Goal: Use online tool/utility: Utilize a website feature to perform a specific function

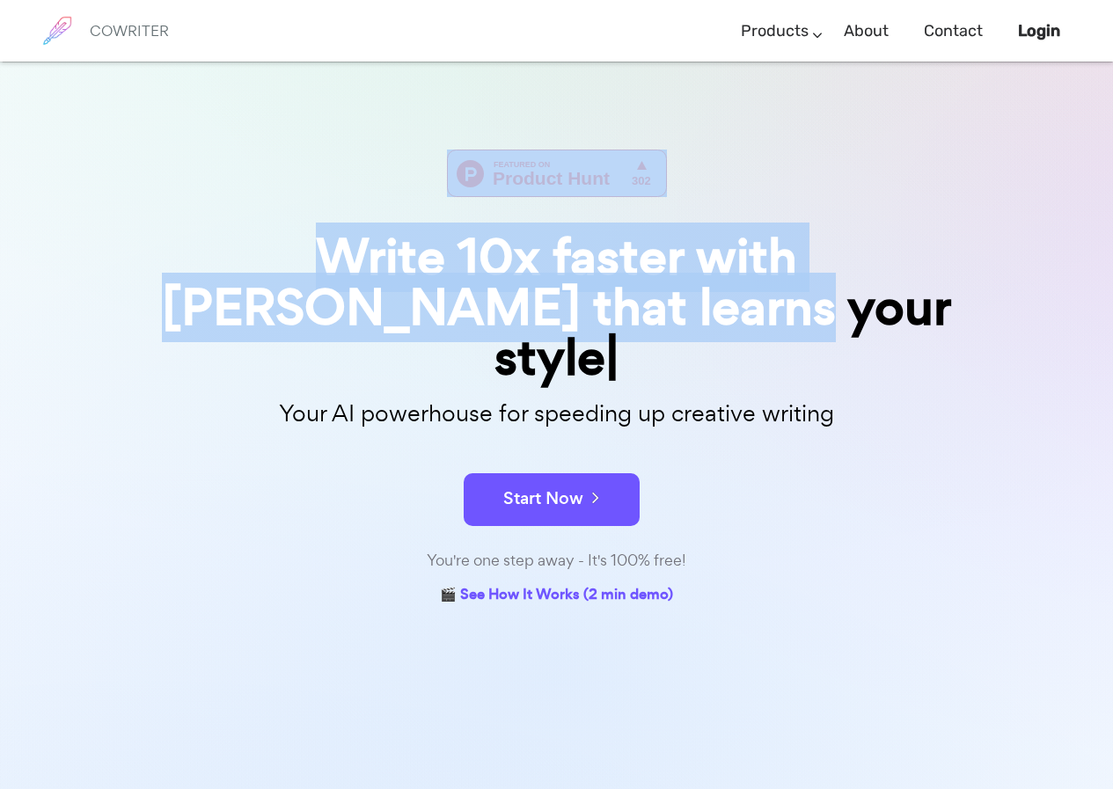
drag, startPoint x: 155, startPoint y: 230, endPoint x: 932, endPoint y: 335, distance: 784.2
click at [932, 335] on div "Write 10x faster with AI that learns your style Your AI powerhouse for speeding…" at bounding box center [557, 380] width 880 height 460
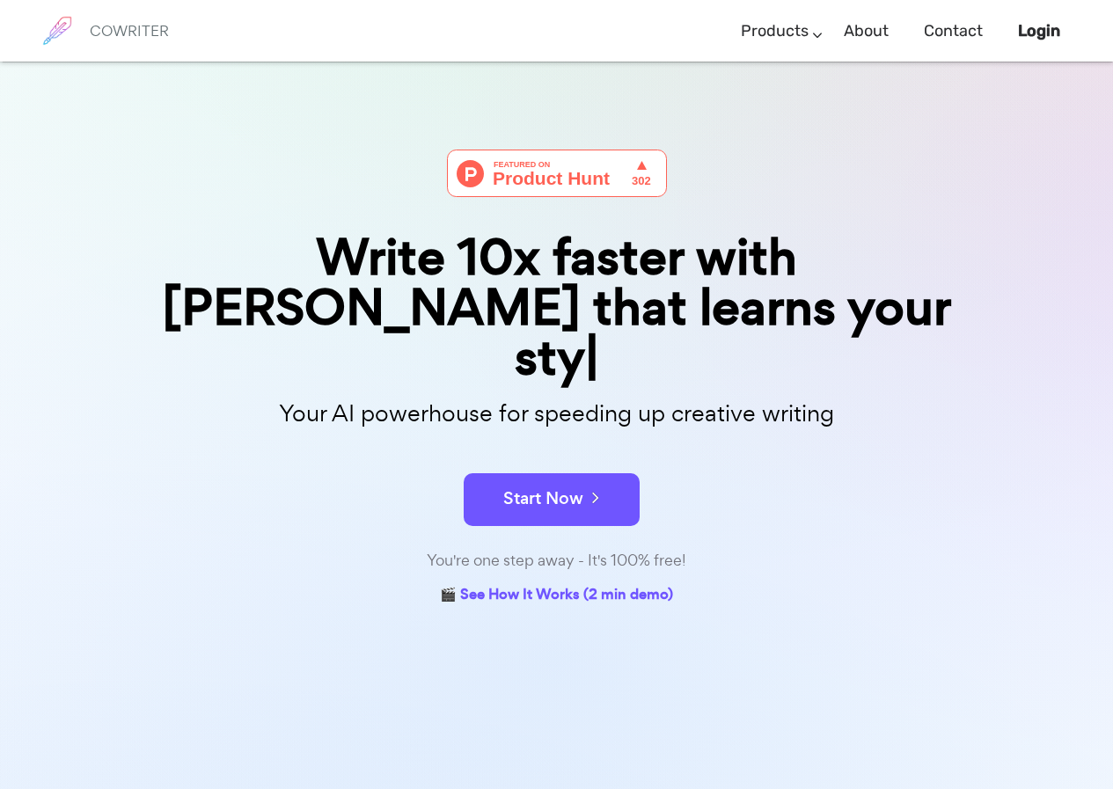
click at [943, 447] on div "Start Now" at bounding box center [557, 484] width 880 height 75
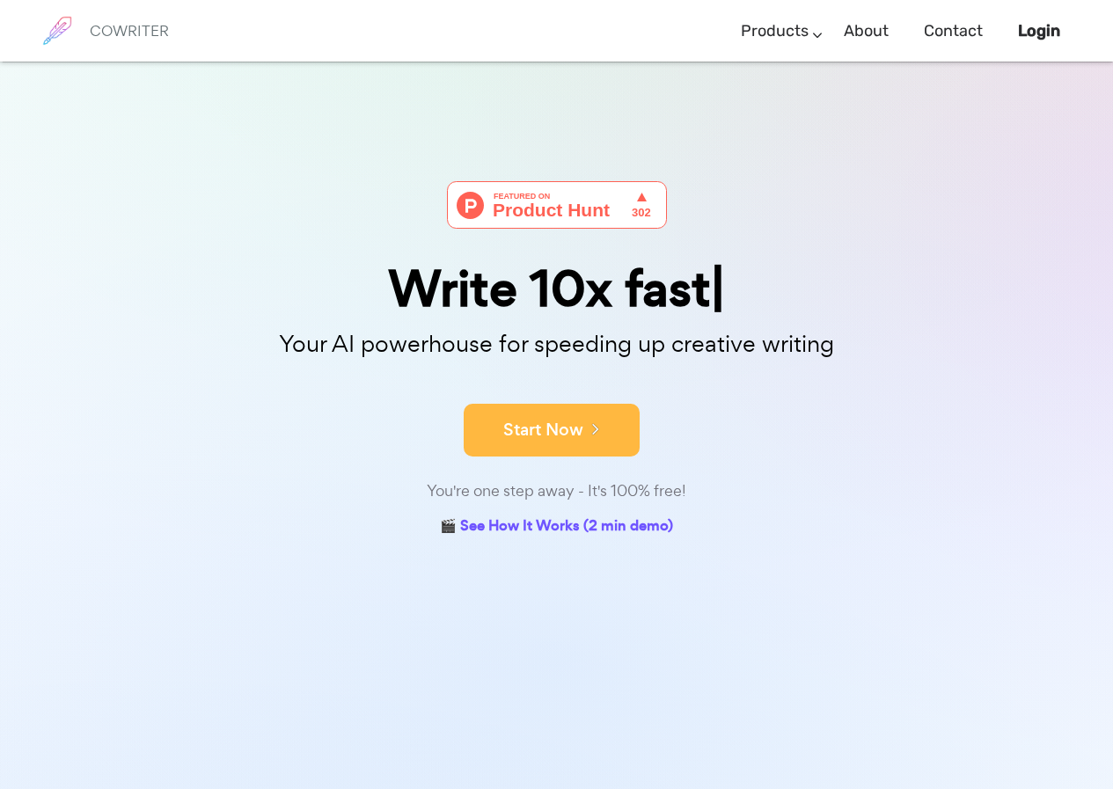
click at [525, 415] on button "Start Now" at bounding box center [552, 430] width 176 height 53
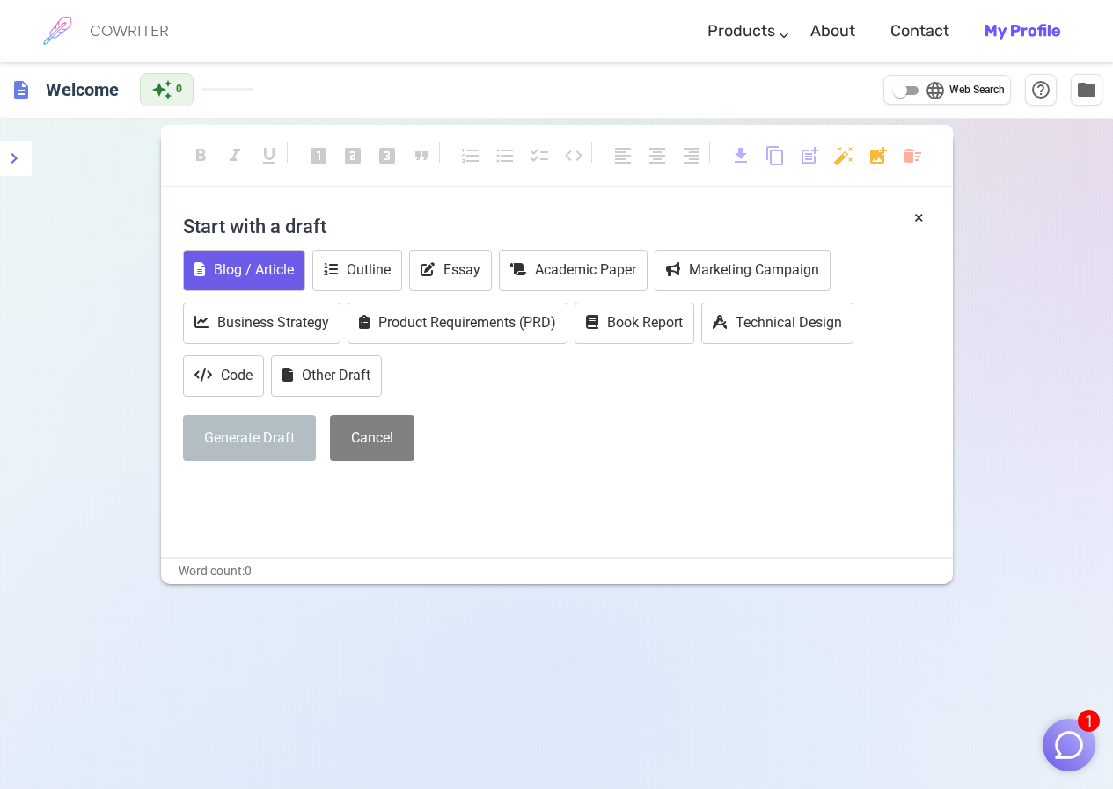
click at [252, 264] on button "Blog / Article" at bounding box center [244, 270] width 122 height 41
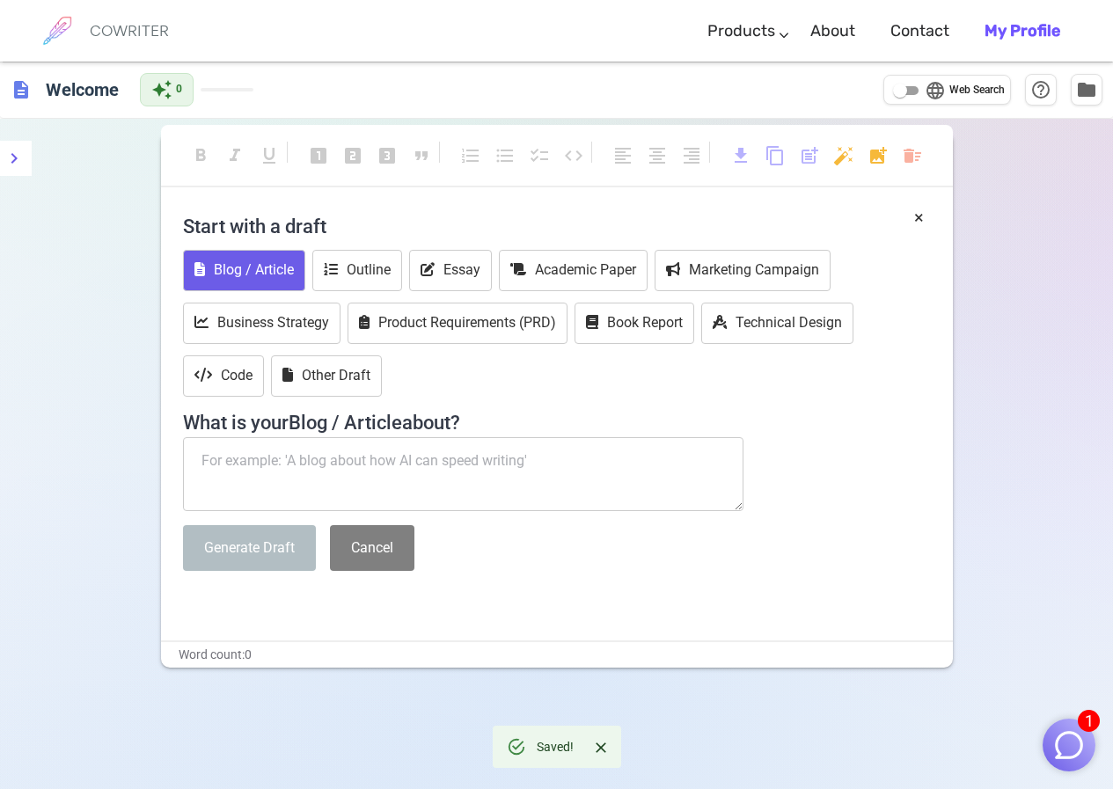
click at [233, 444] on textarea at bounding box center [463, 474] width 561 height 74
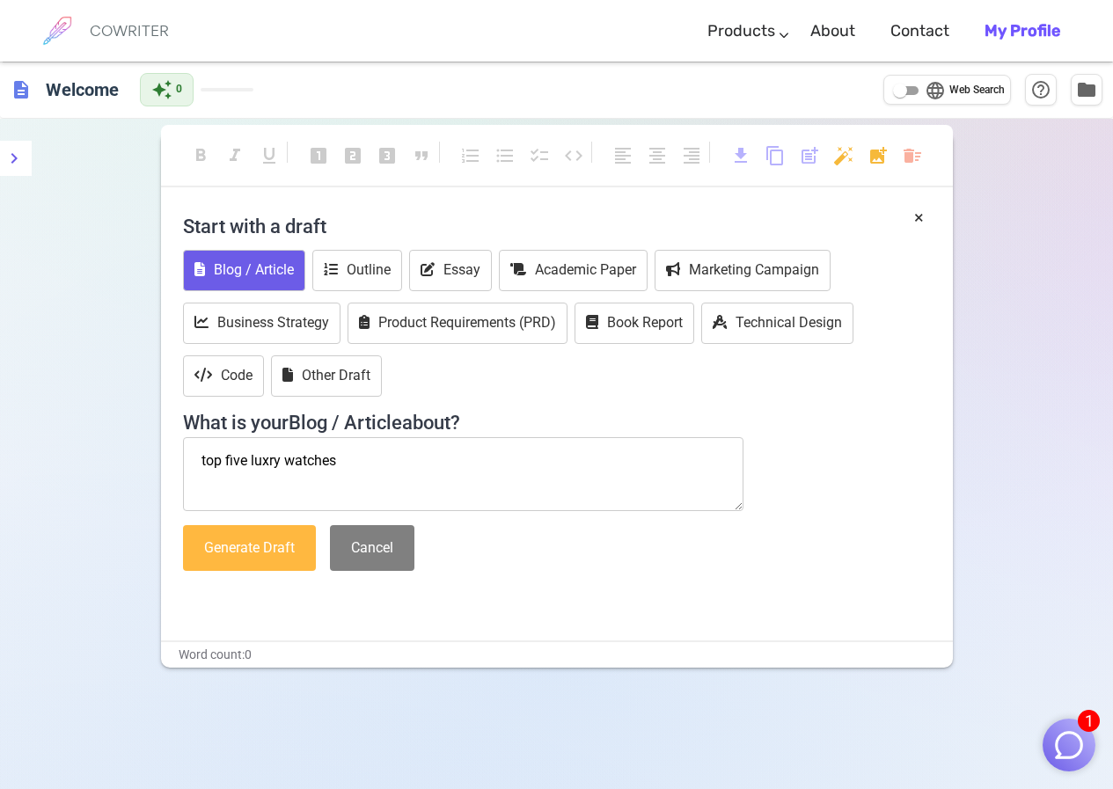
type textarea "top five luxry watches"
click at [254, 555] on button "Generate Draft" at bounding box center [249, 548] width 133 height 47
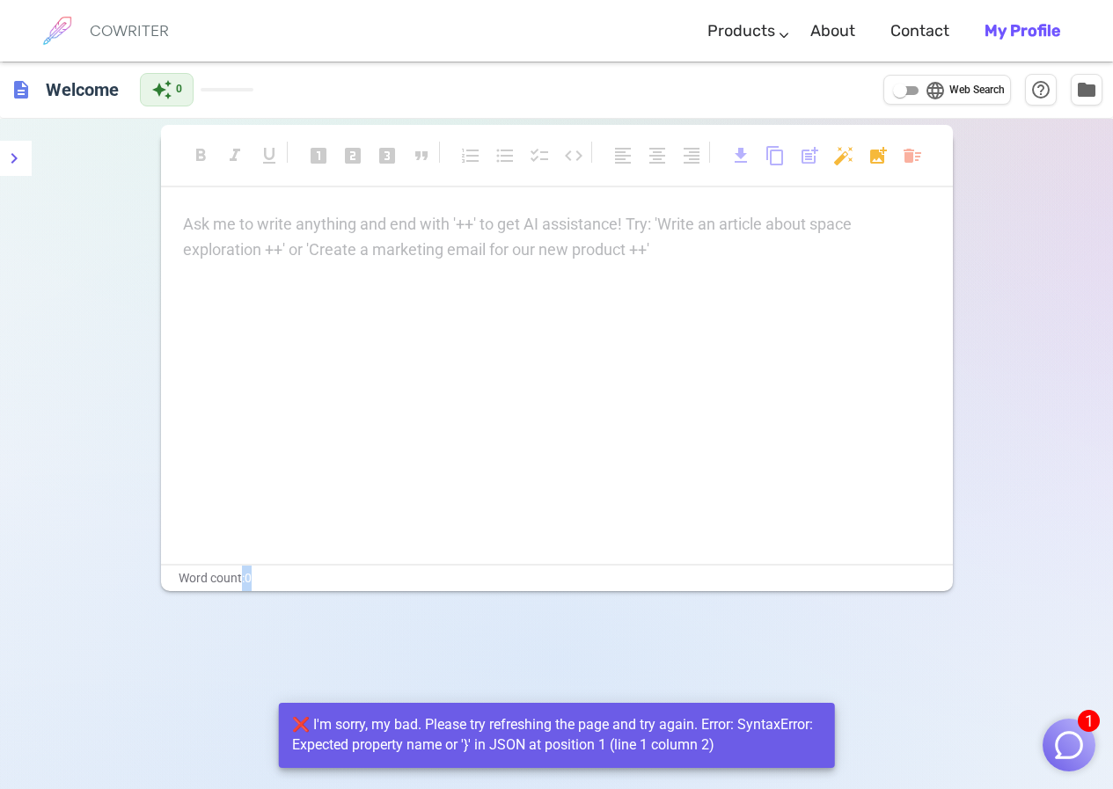
drag, startPoint x: 242, startPoint y: 574, endPoint x: 261, endPoint y: 575, distance: 19.4
click at [261, 575] on div "Word count: 0" at bounding box center [557, 579] width 792 height 26
click at [267, 574] on div "Word count: 0" at bounding box center [557, 579] width 792 height 26
click at [270, 573] on div "Word count: 0" at bounding box center [557, 579] width 792 height 26
click at [259, 573] on div "Word count: 0" at bounding box center [557, 579] width 792 height 26
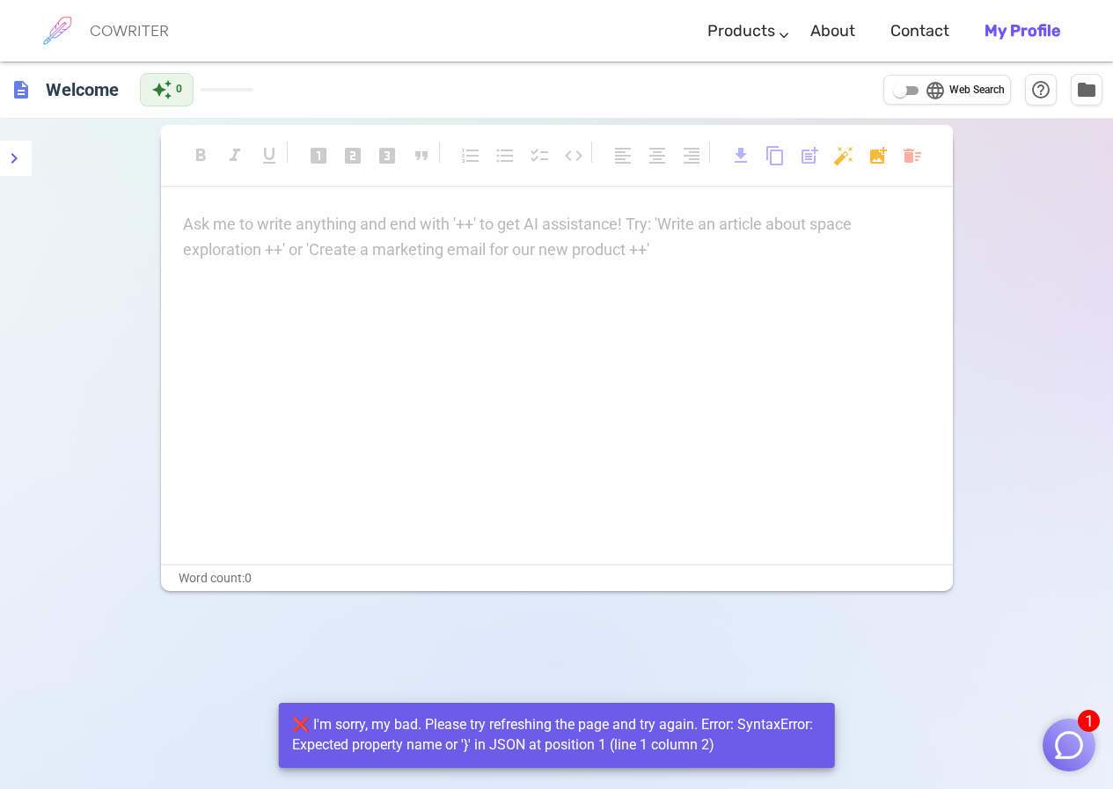
drag, startPoint x: 258, startPoint y: 572, endPoint x: 266, endPoint y: 473, distance: 99.8
click at [258, 570] on div "Word count: 0" at bounding box center [557, 579] width 792 height 26
drag, startPoint x: 205, startPoint y: 244, endPoint x: 530, endPoint y: 290, distance: 327.9
click at [526, 301] on div "Ask me to write anything and end with '++' to get AI assistance! Try: 'Write an…" at bounding box center [557, 388] width 792 height 352
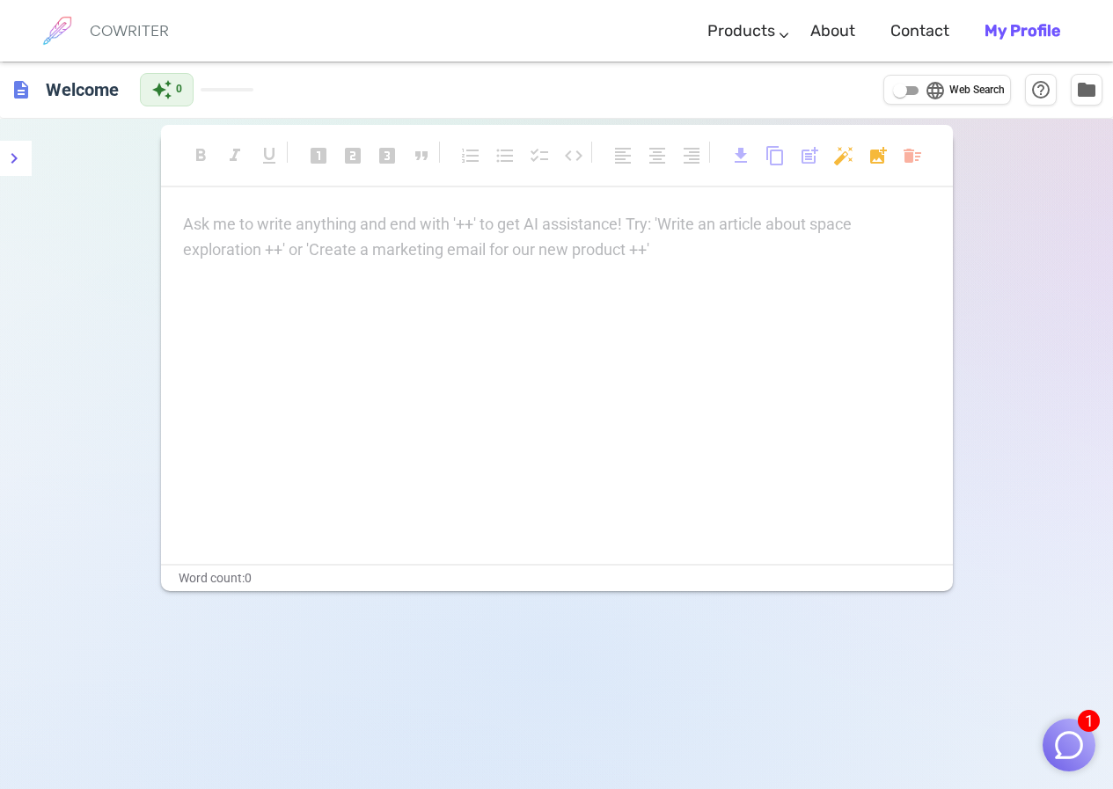
click at [494, 253] on div "Ask me to write anything and end with '++' to get AI assistance! Try: 'Write an…" at bounding box center [557, 237] width 748 height 51
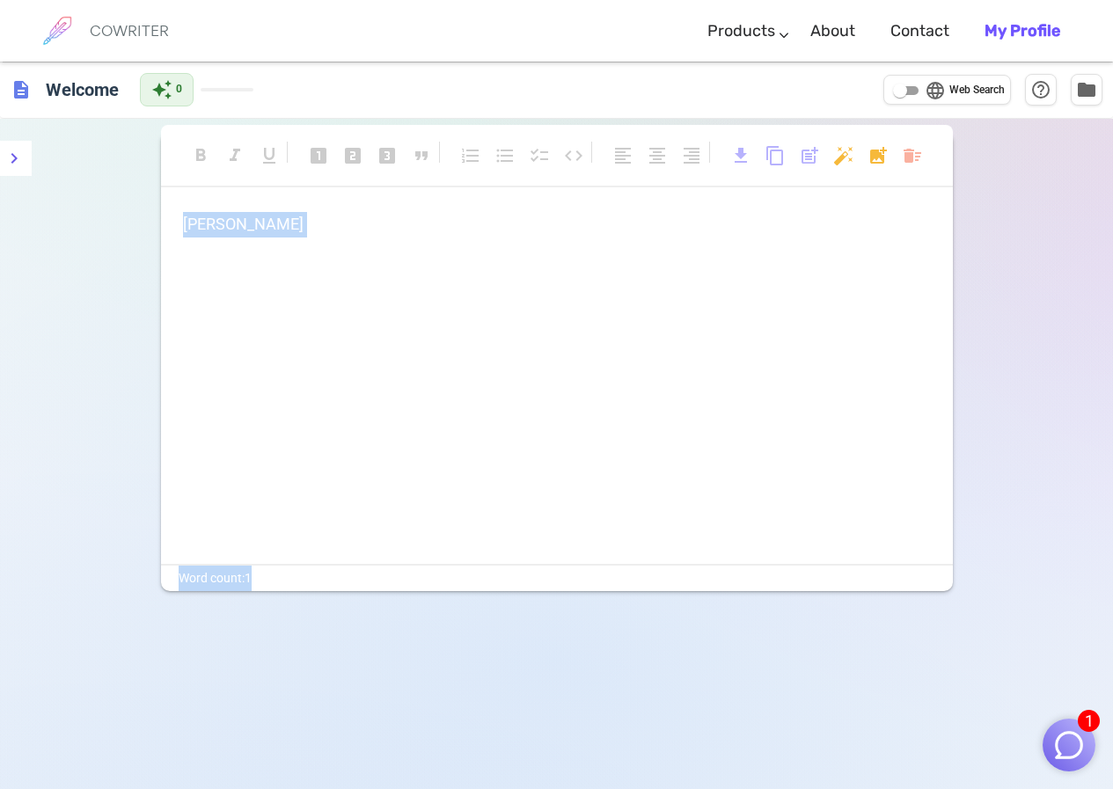
drag, startPoint x: 388, startPoint y: 301, endPoint x: 344, endPoint y: 528, distance: 231.3
click at [357, 569] on div "format_bold format_italic format_underlined looks_one looks_two looks_3 format_…" at bounding box center [557, 361] width 792 height 459
drag, startPoint x: 348, startPoint y: 453, endPoint x: 406, endPoint y: 540, distance: 104.2
click at [350, 452] on div "topp" at bounding box center [557, 388] width 792 height 352
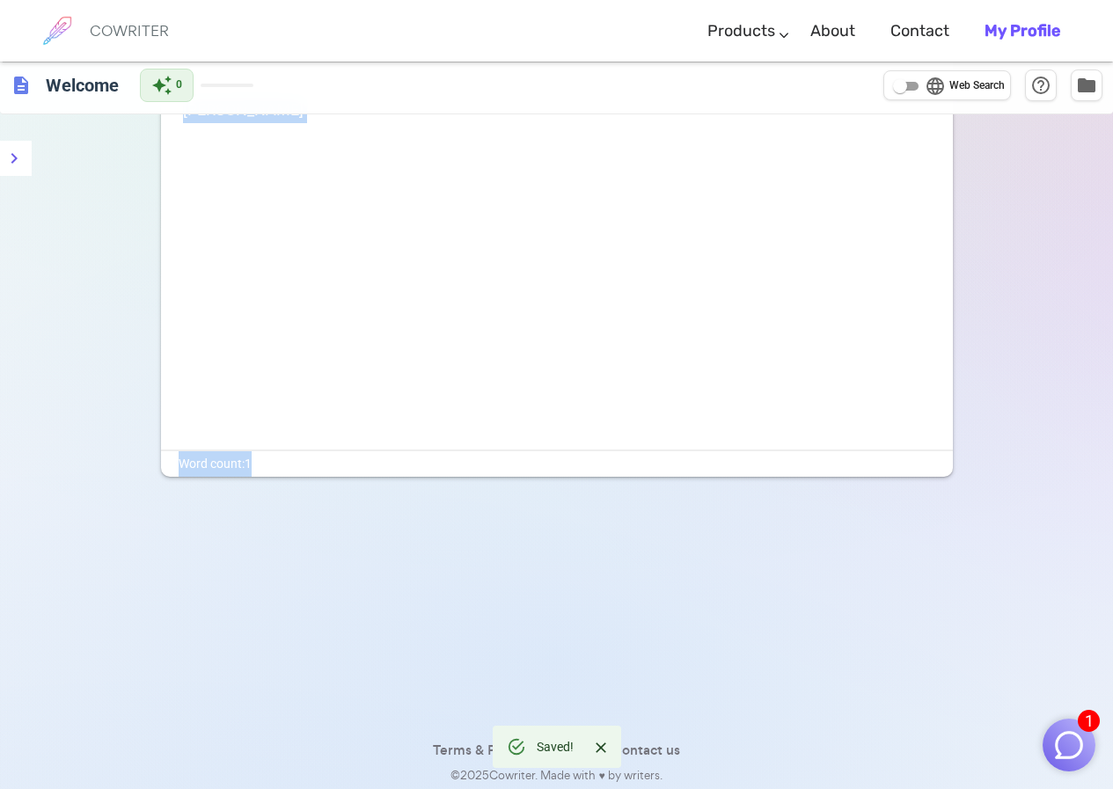
scroll to position [119, 0]
click at [426, 467] on div "Word count: 1" at bounding box center [557, 460] width 792 height 26
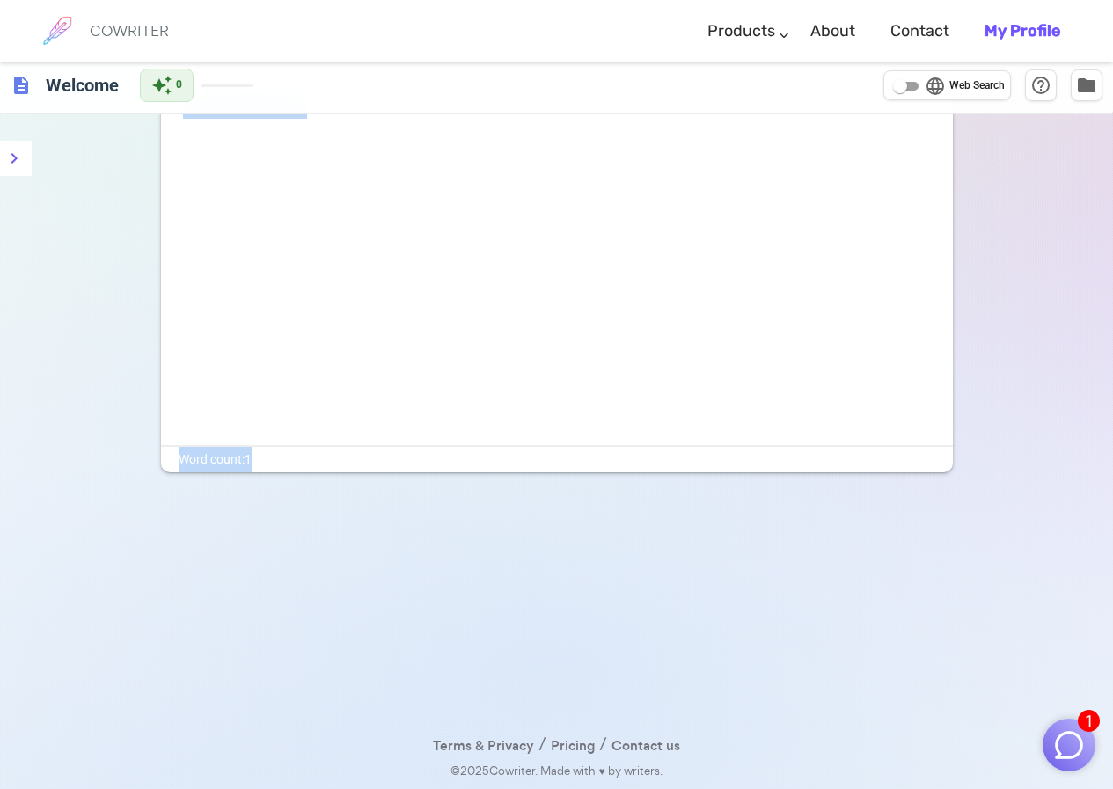
drag, startPoint x: 430, startPoint y: 406, endPoint x: 424, endPoint y: 387, distance: 19.5
click at [431, 405] on div "topp" at bounding box center [557, 269] width 792 height 352
drag, startPoint x: 424, startPoint y: 387, endPoint x: 387, endPoint y: 353, distance: 50.4
click at [424, 385] on div "topp" at bounding box center [557, 269] width 792 height 352
click at [385, 352] on div "topp" at bounding box center [557, 269] width 792 height 352
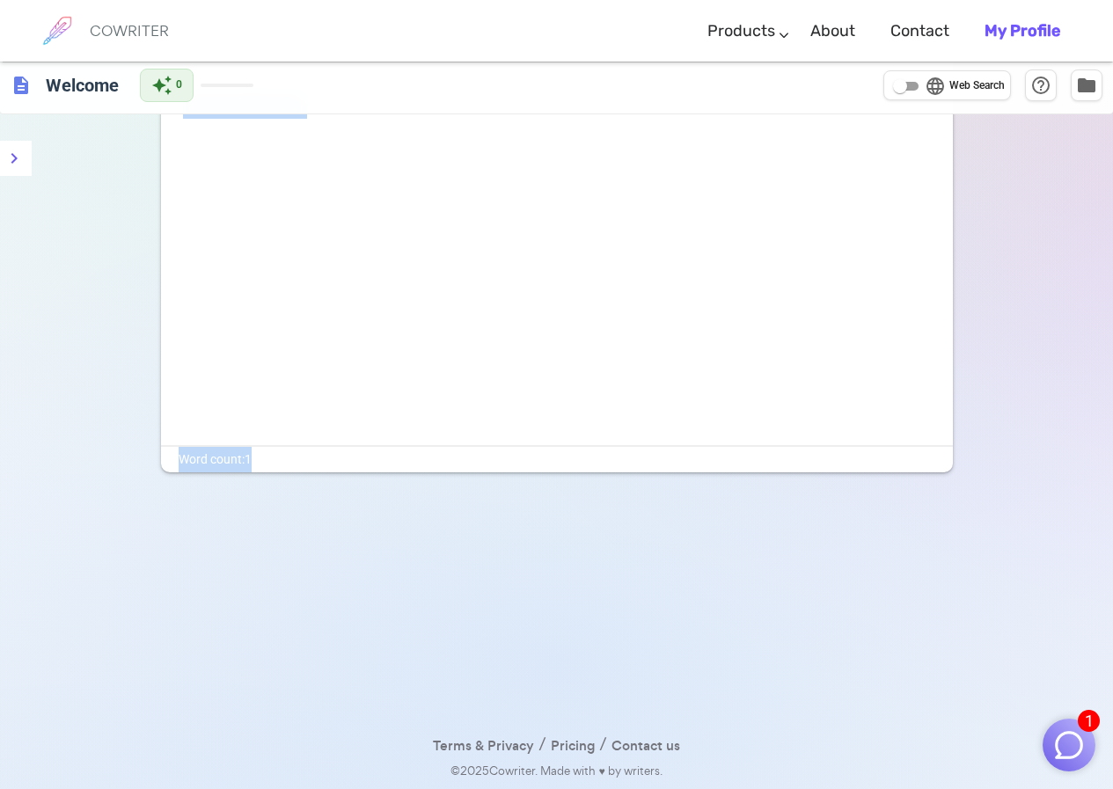
click at [385, 352] on div "topp" at bounding box center [557, 269] width 792 height 352
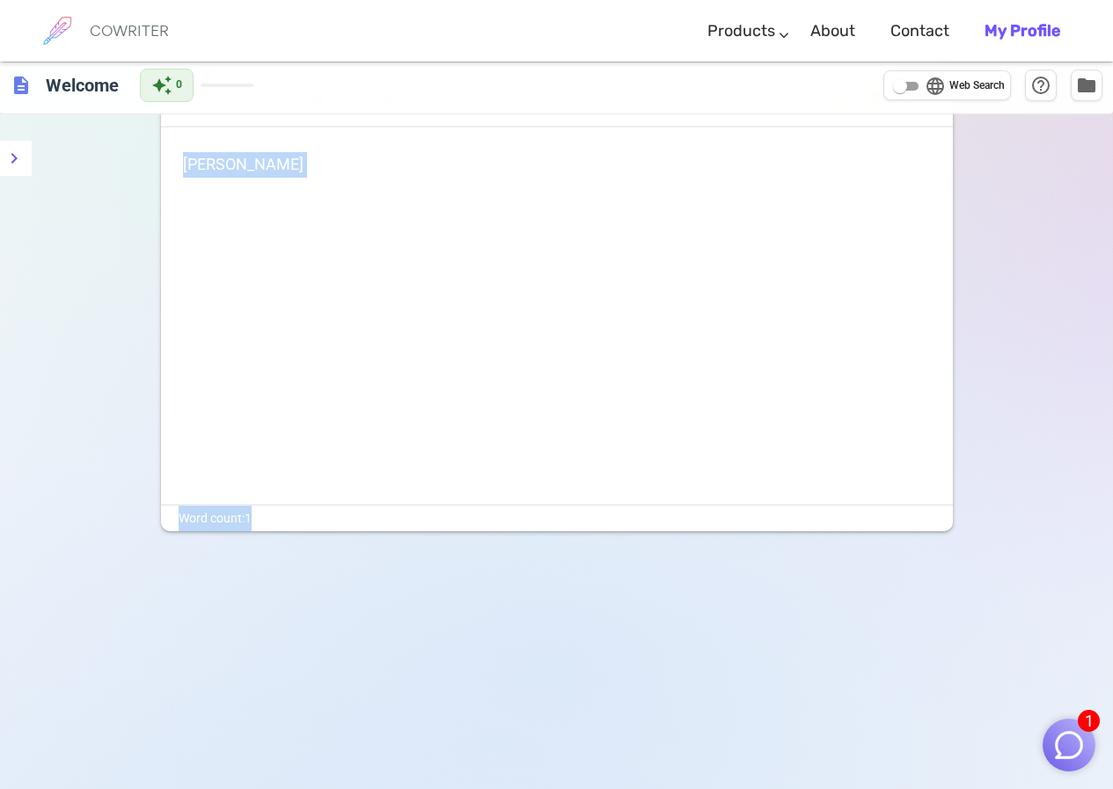
scroll to position [0, 0]
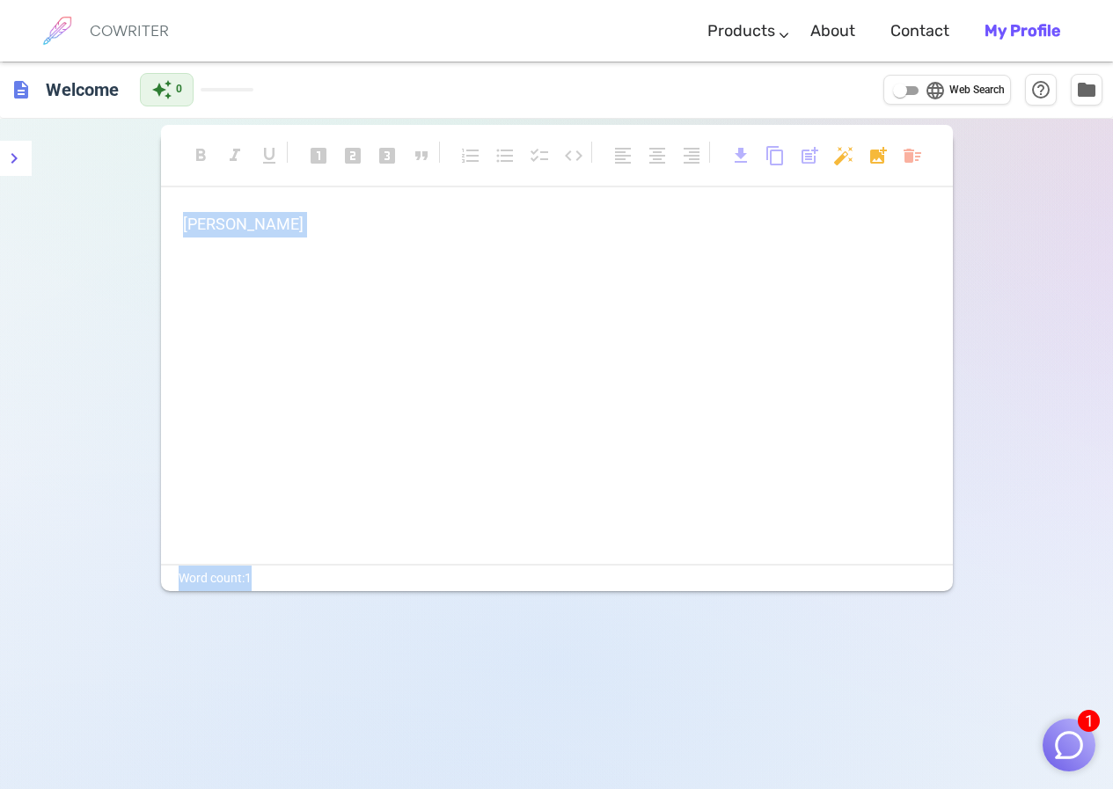
click at [246, 226] on p "topp" at bounding box center [557, 225] width 748 height 26
click at [243, 234] on p "to" at bounding box center [557, 225] width 748 height 26
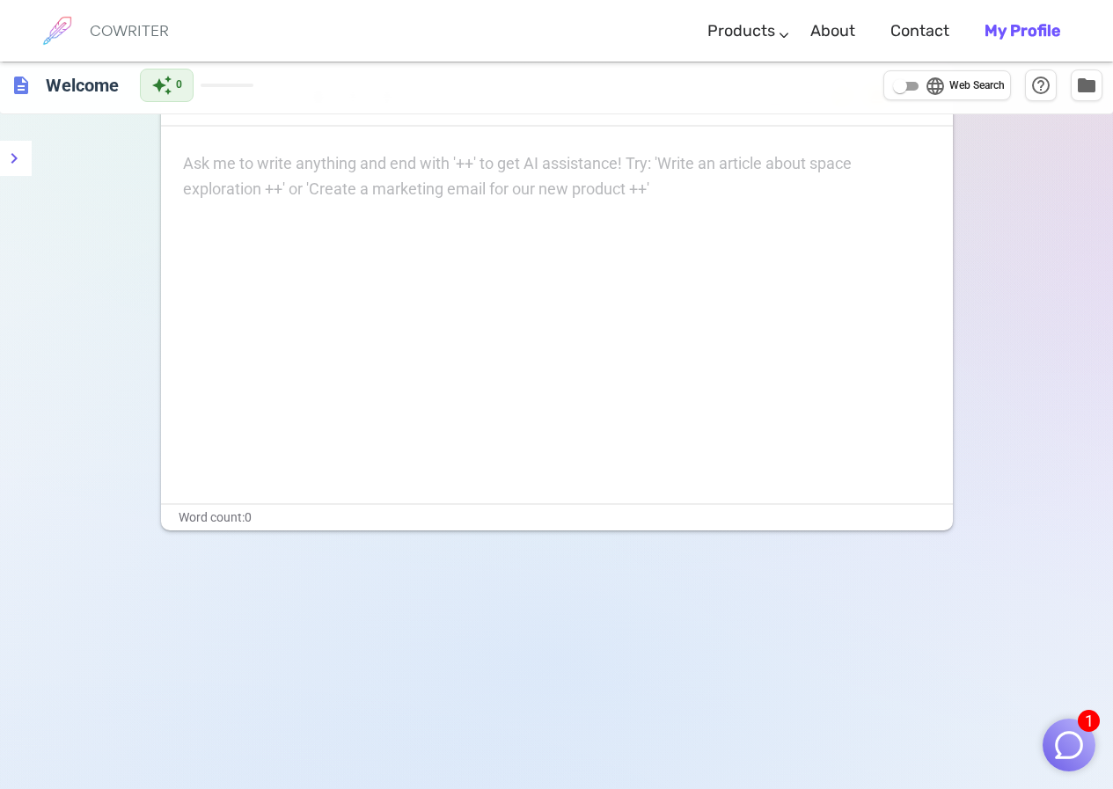
scroll to position [119, 0]
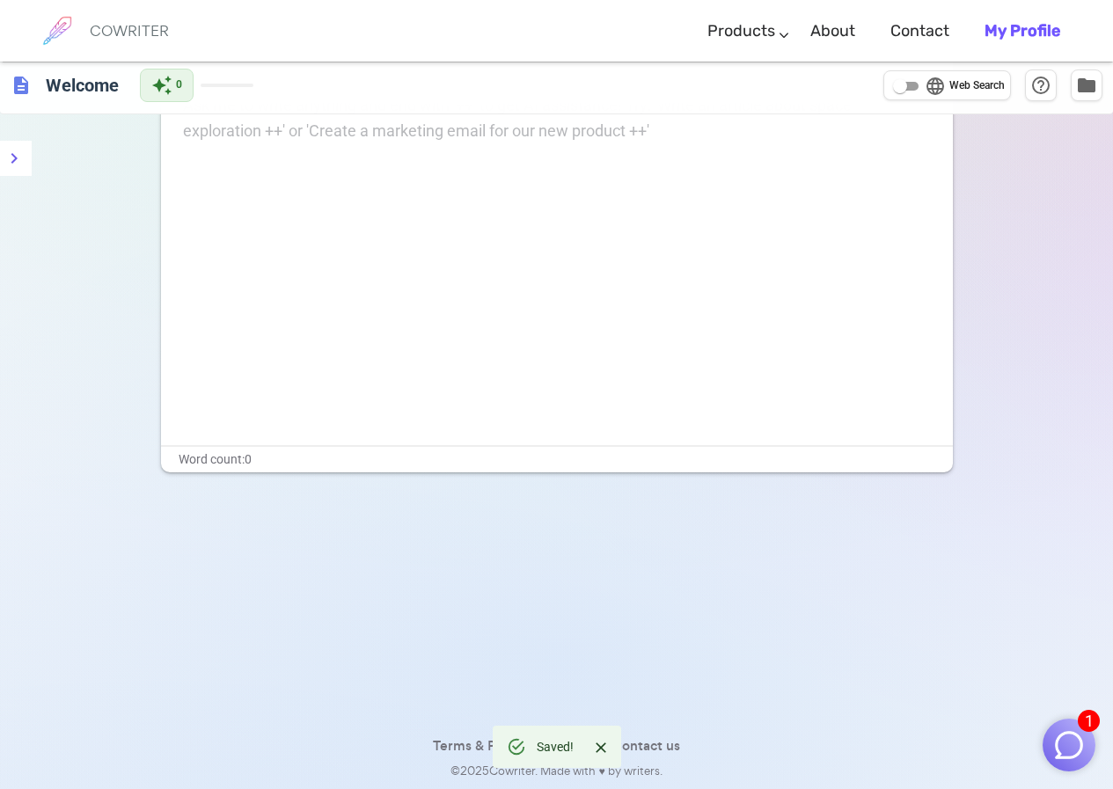
click at [555, 746] on div "Saved!" at bounding box center [555, 747] width 37 height 32
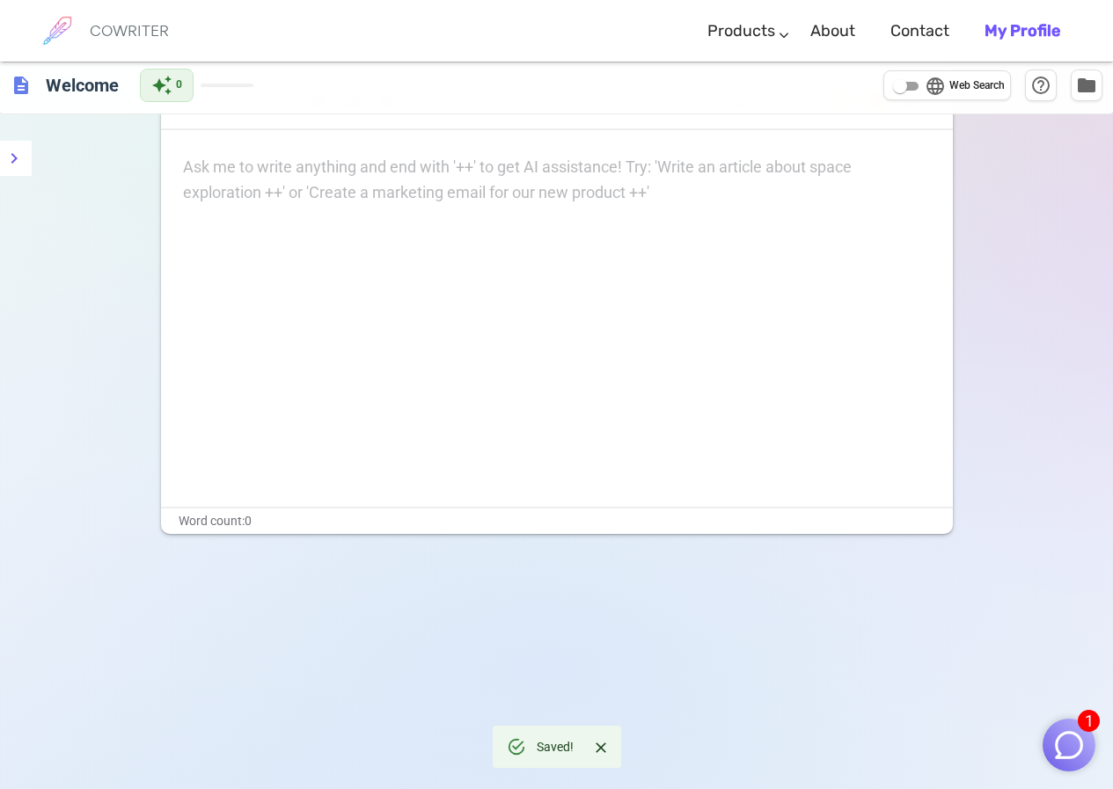
scroll to position [0, 0]
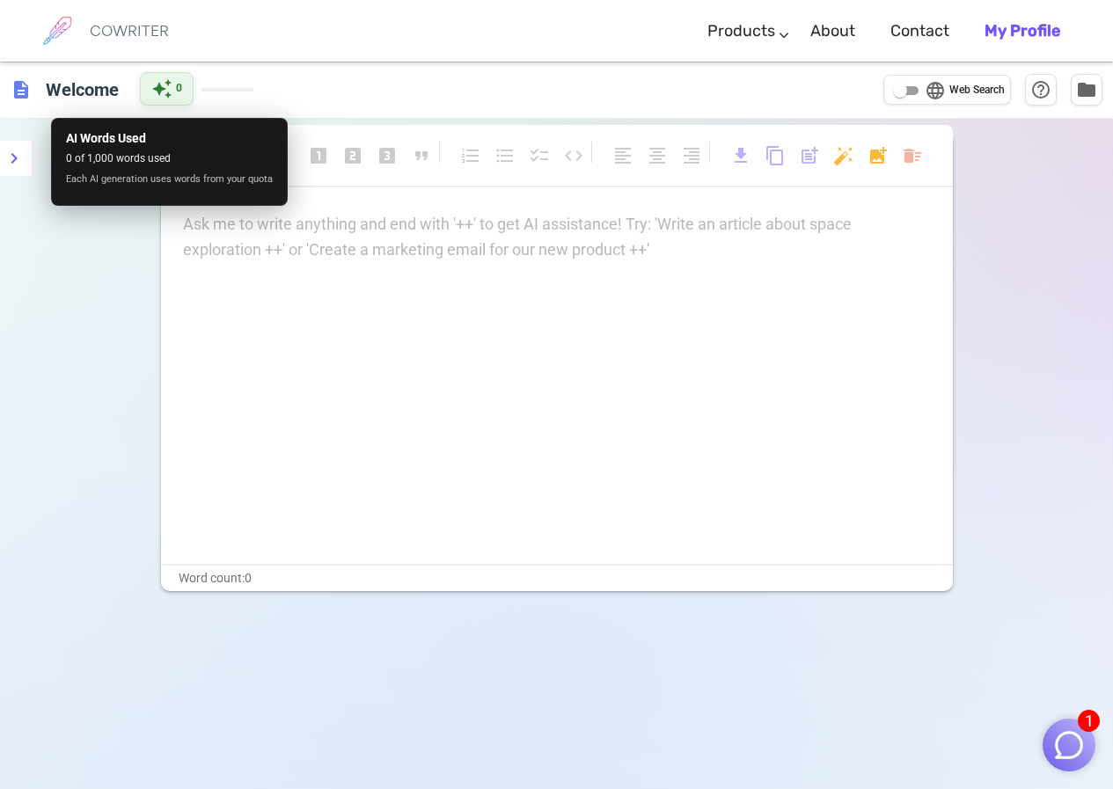
click at [179, 104] on div "auto_awesome 0" at bounding box center [167, 88] width 54 height 33
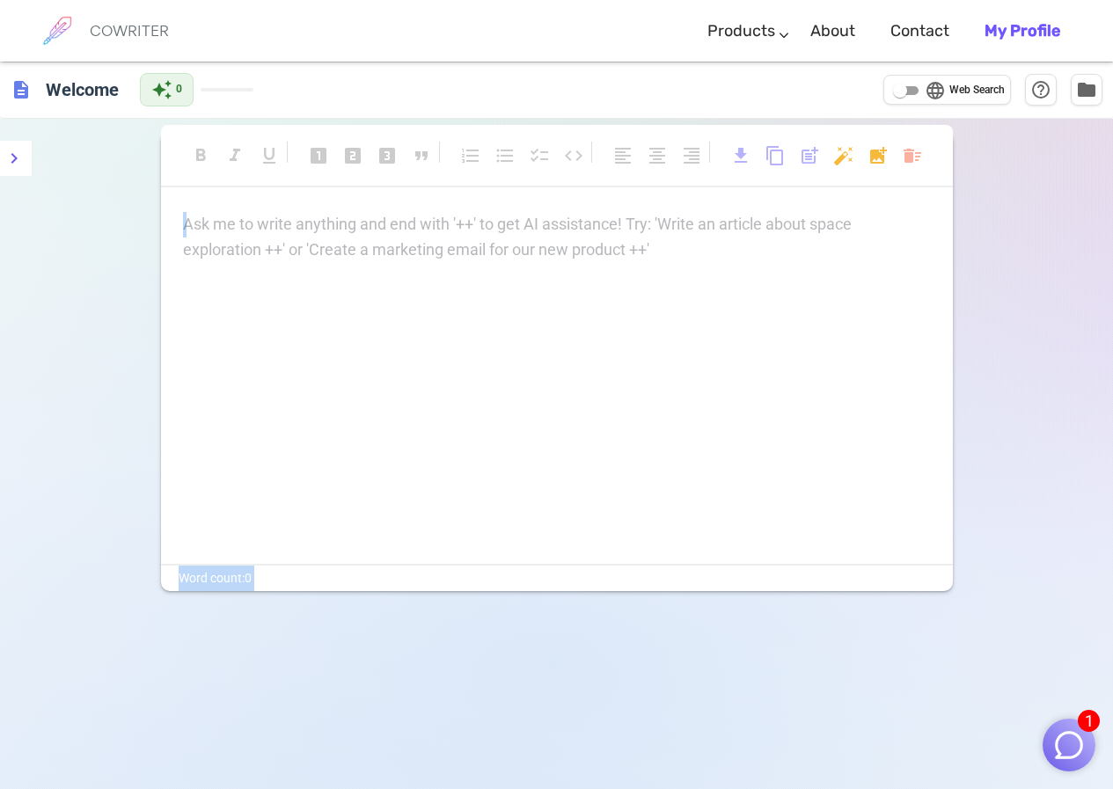
drag, startPoint x: 66, startPoint y: 129, endPoint x: 375, endPoint y: 226, distance: 323.7
click at [958, 82] on span "Web Search" at bounding box center [977, 91] width 55 height 18
click at [932, 81] on input "language Web Search" at bounding box center [900, 90] width 63 height 21
checkbox input "true"
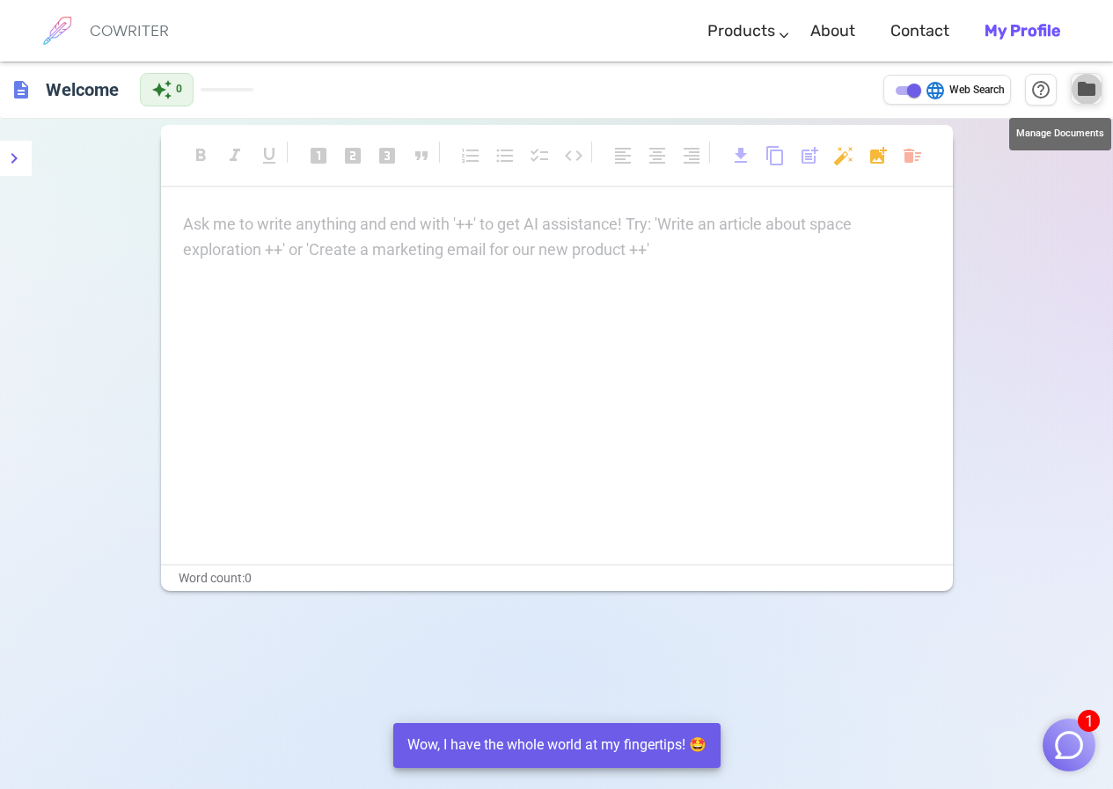
click at [1081, 85] on span "folder" at bounding box center [1086, 88] width 21 height 21
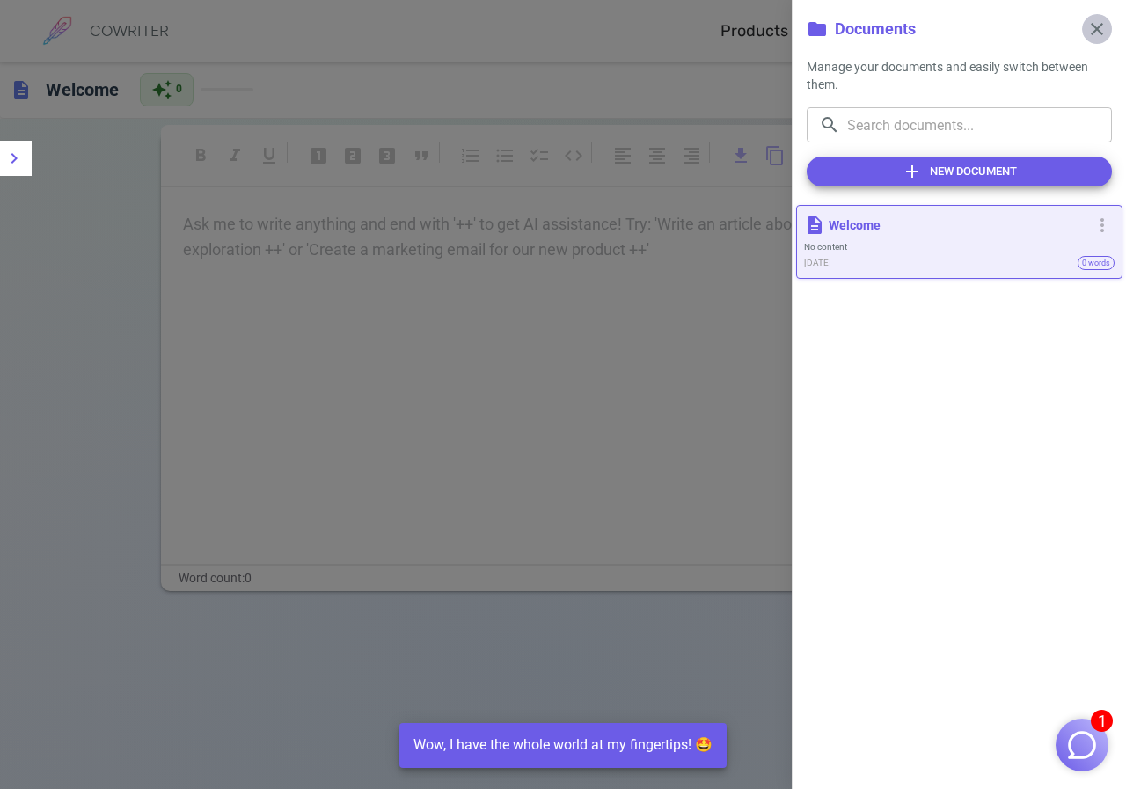
click at [1101, 26] on span "close" at bounding box center [1097, 28] width 21 height 21
